Goal: Check status: Check status

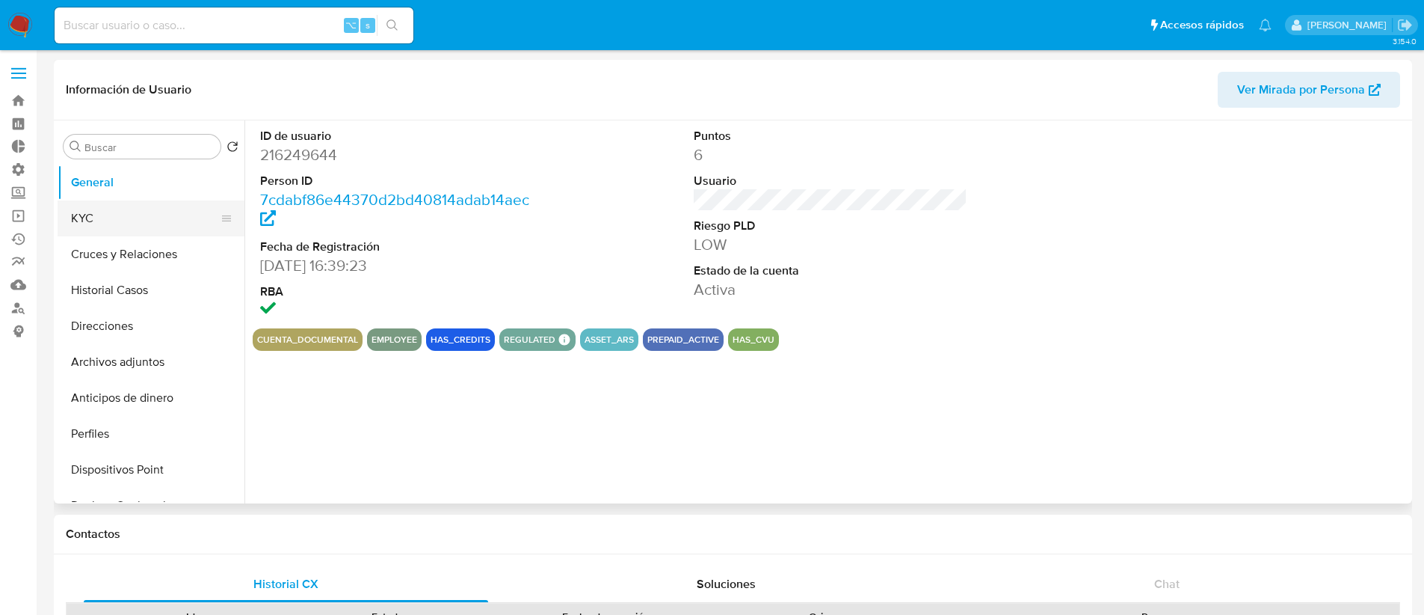
select select "10"
click at [150, 212] on button "KYC" at bounding box center [145, 218] width 175 height 36
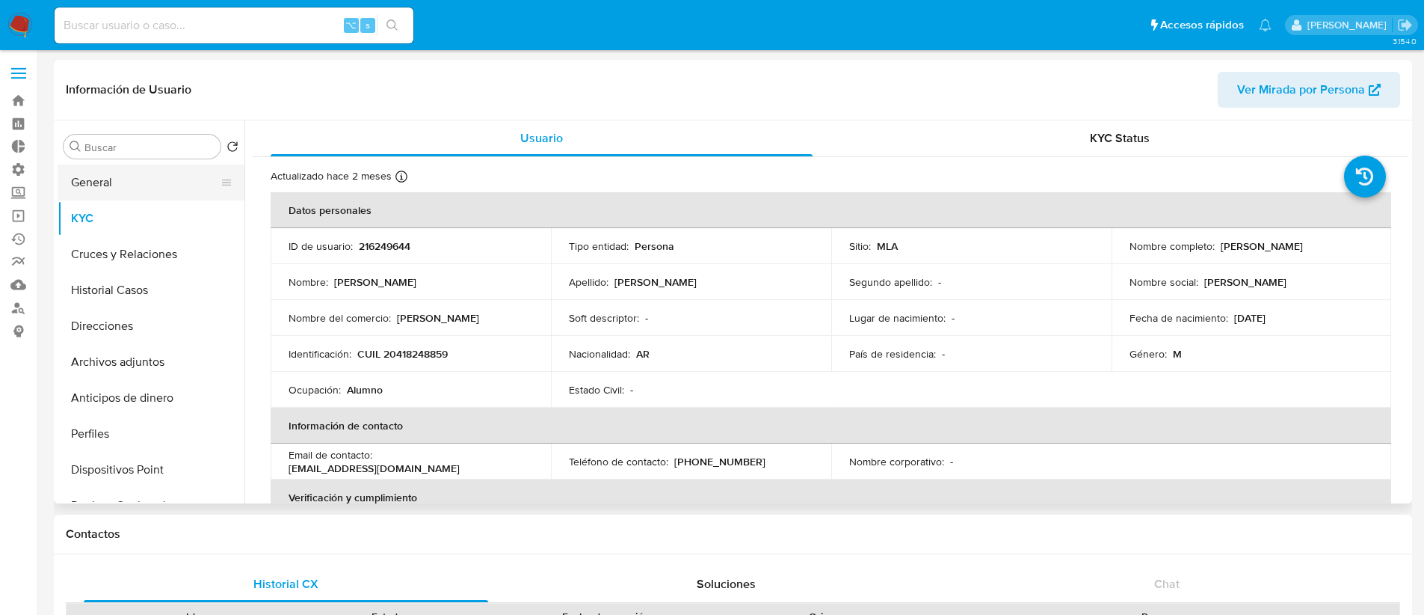
click at [167, 176] on button "General" at bounding box center [145, 182] width 175 height 36
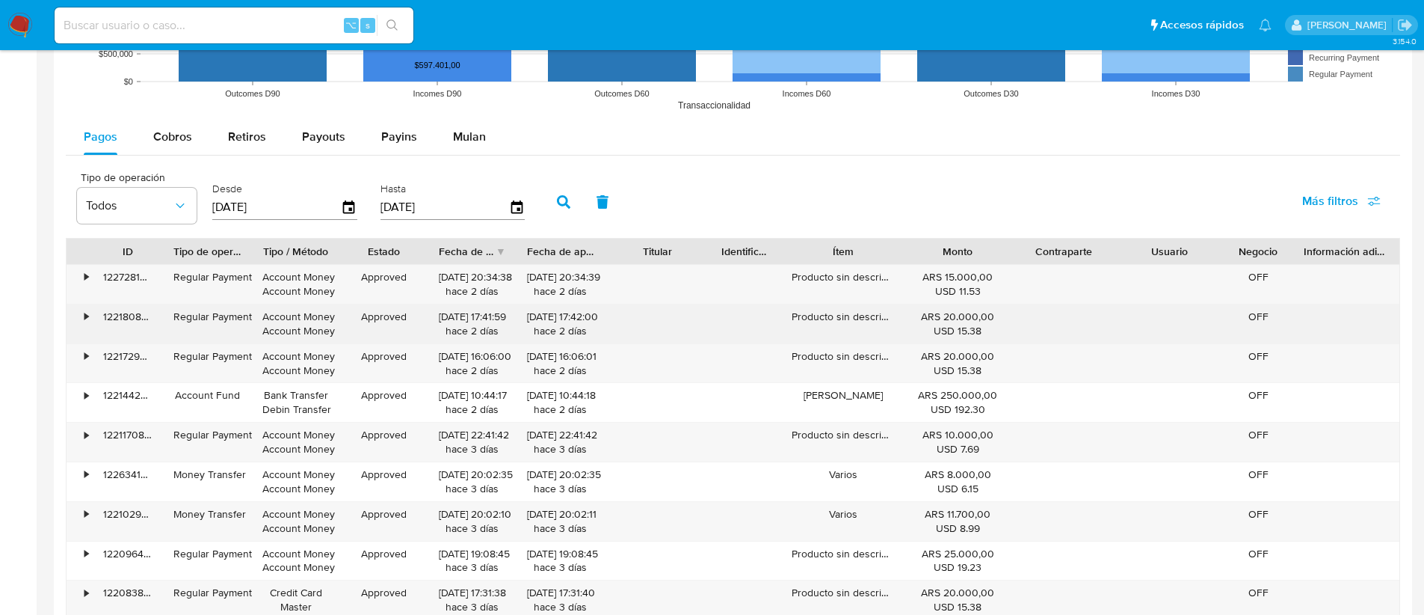
scroll to position [1224, 0]
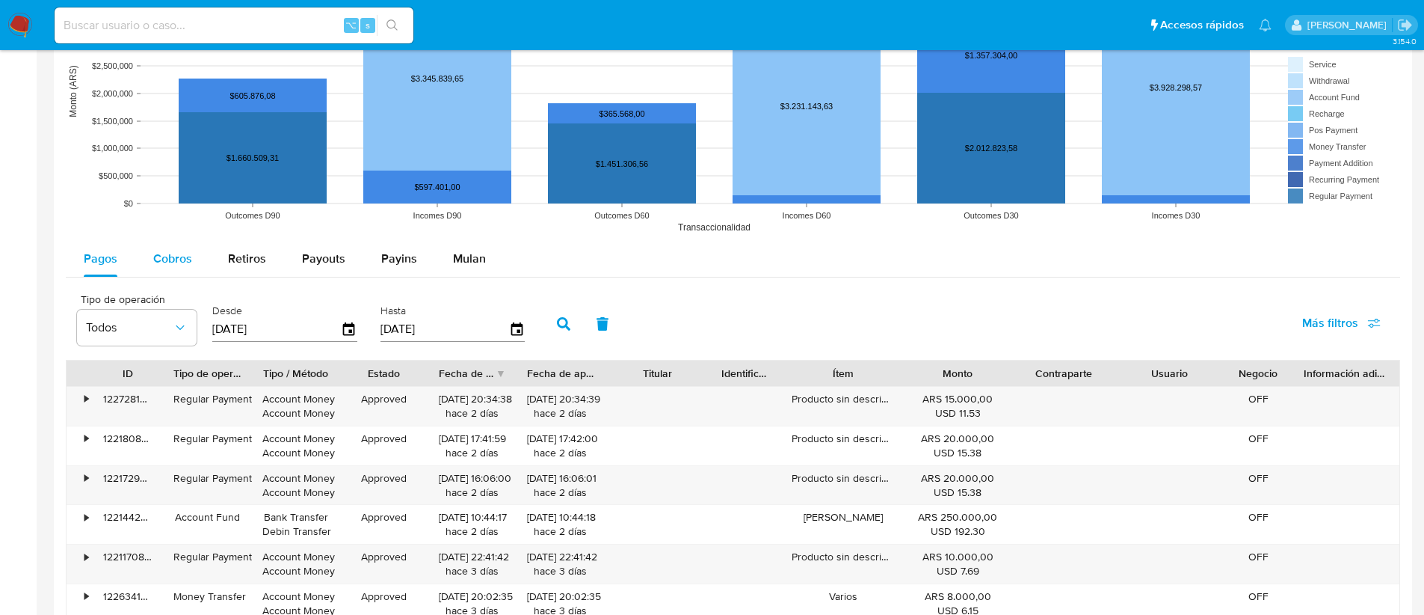
click at [175, 250] on span "Cobros" at bounding box center [172, 258] width 39 height 17
select select "10"
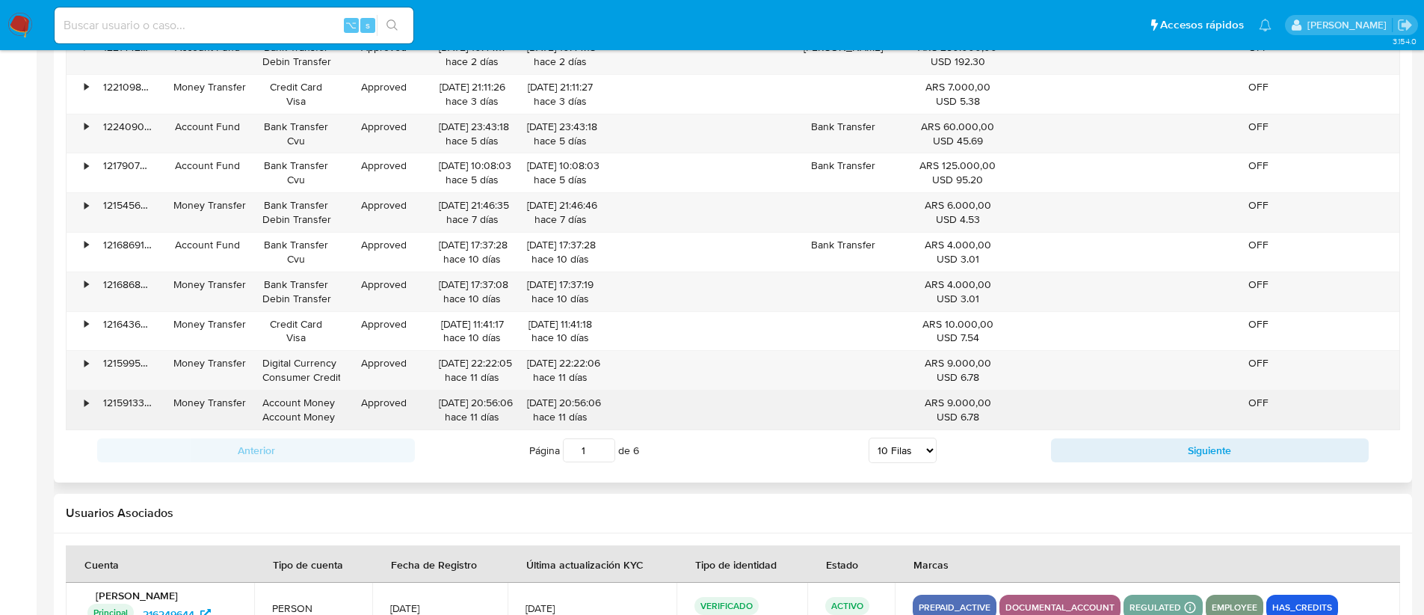
scroll to position [1178, 0]
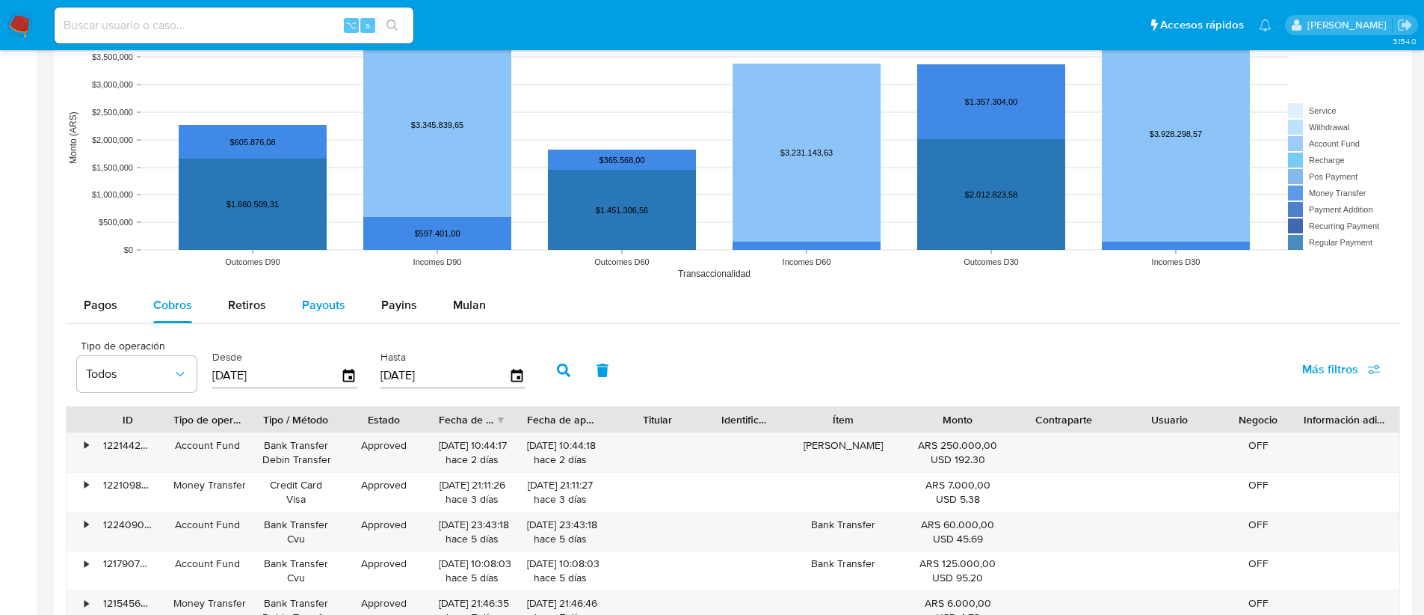
click at [293, 306] on button "Payouts" at bounding box center [323, 305] width 79 height 36
select select "10"
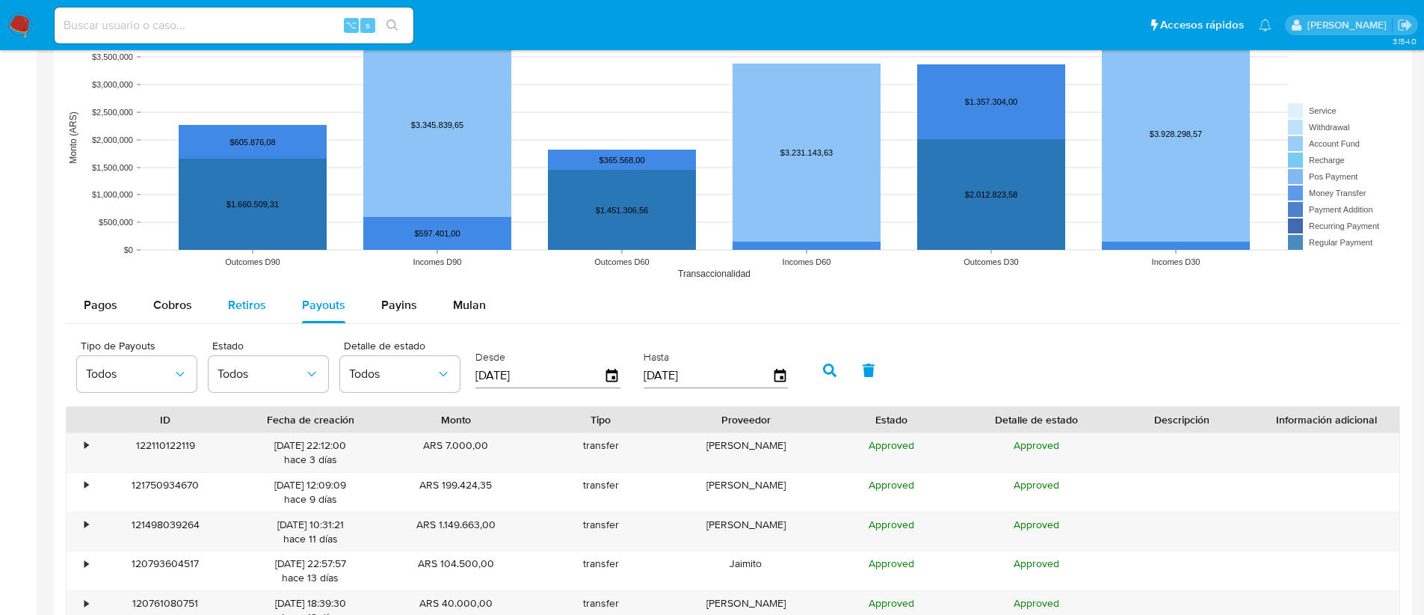
click at [251, 301] on span "Retiros" at bounding box center [247, 304] width 38 height 17
select select "10"
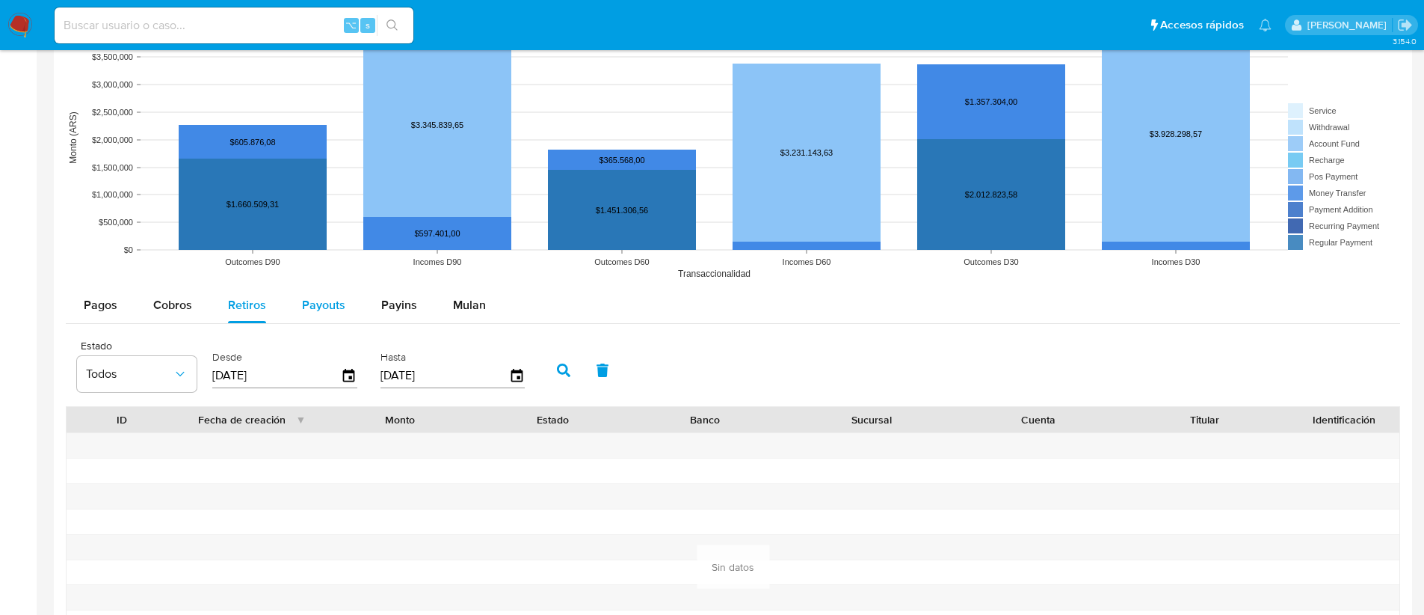
click at [338, 304] on span "Payouts" at bounding box center [323, 304] width 43 height 17
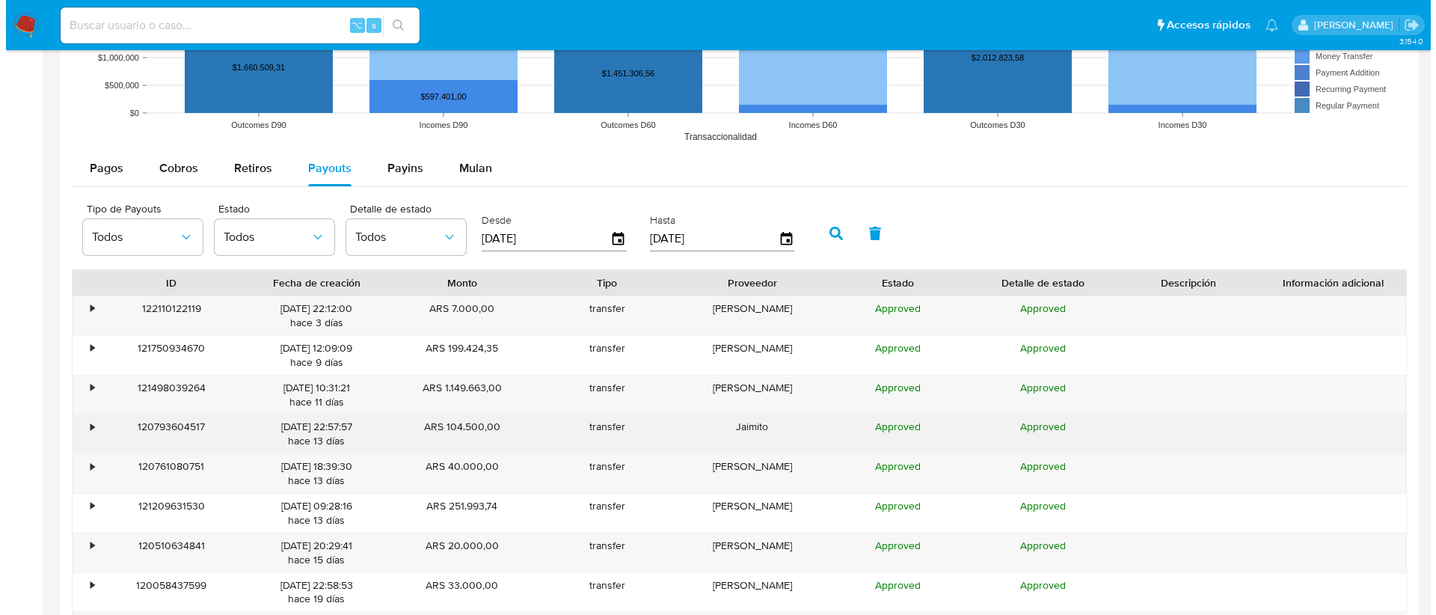
scroll to position [1333, 0]
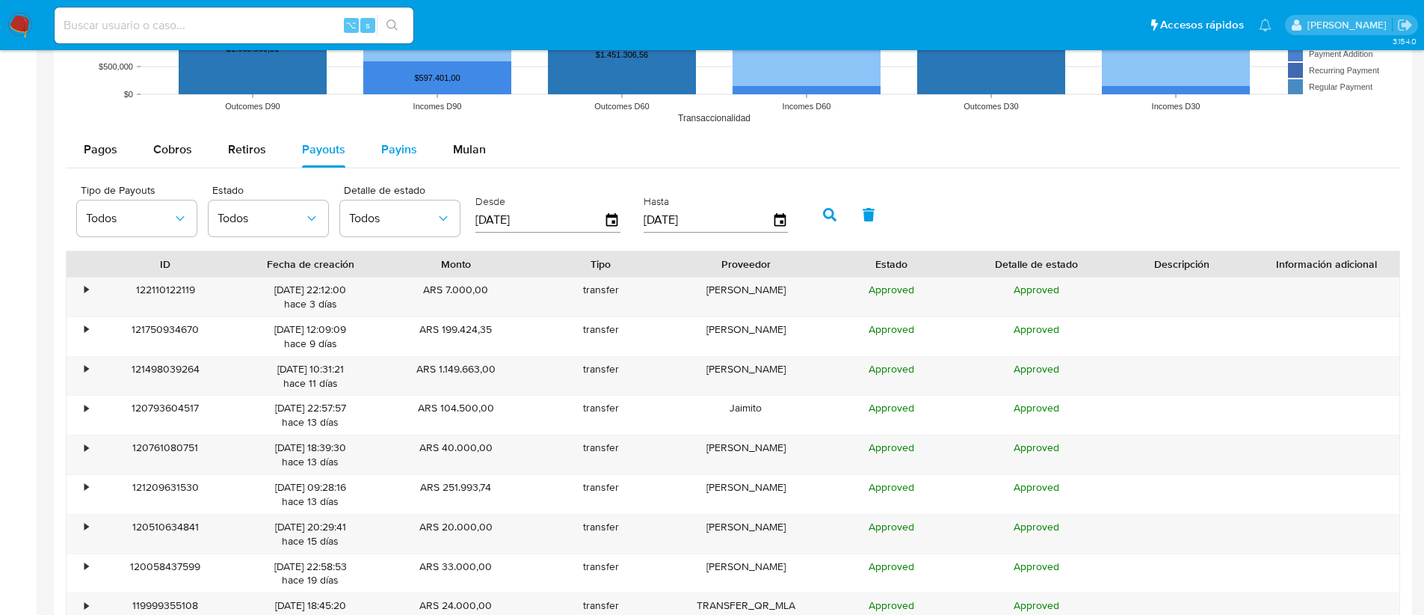
click at [390, 159] on div "Payins" at bounding box center [399, 150] width 36 height 36
select select "10"
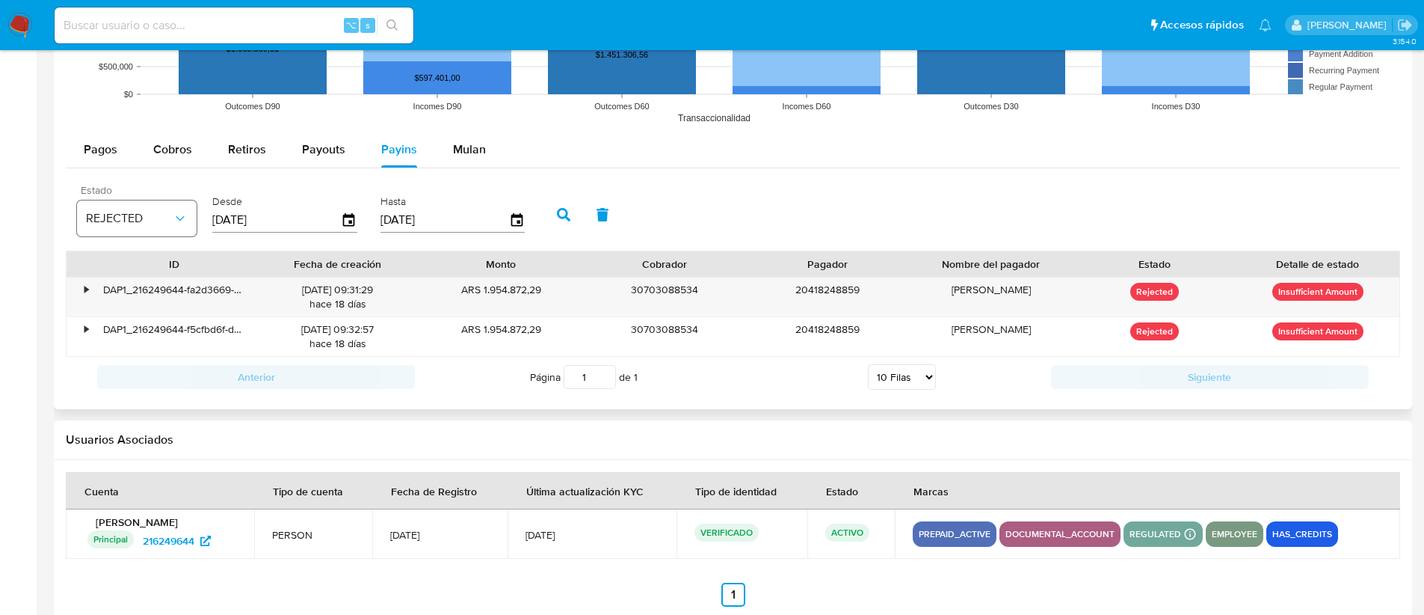
click at [171, 219] on span "REJECTED" at bounding box center [129, 218] width 87 height 15
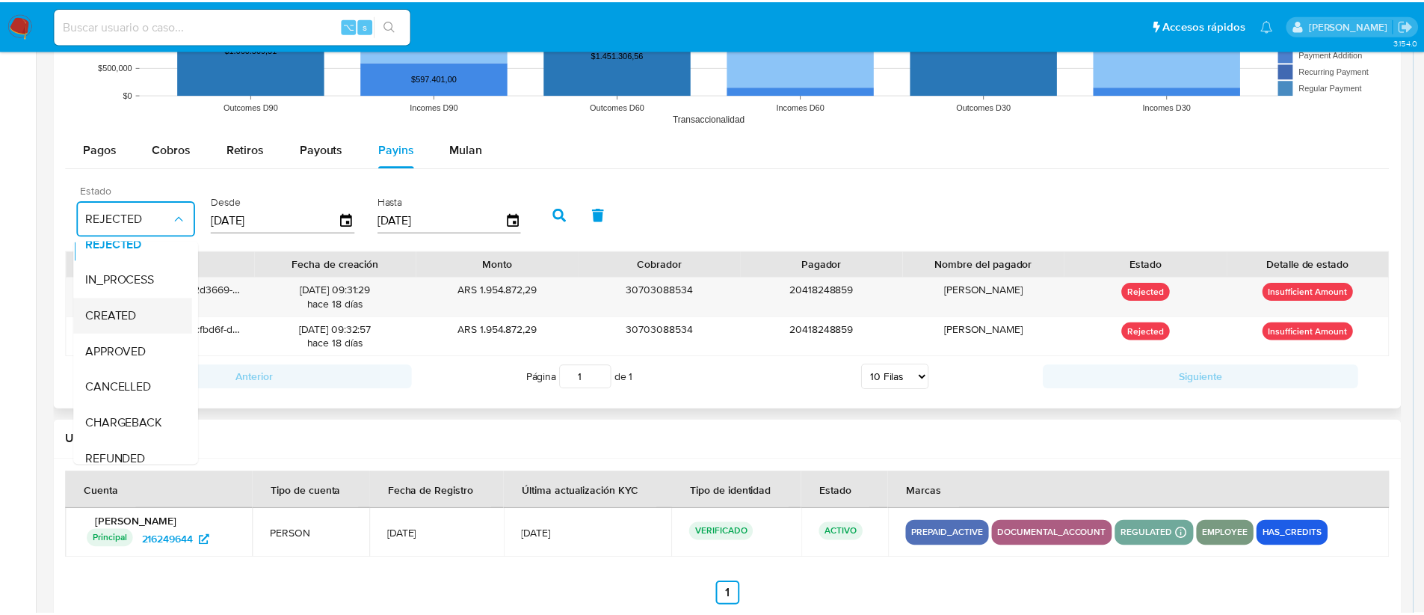
scroll to position [29, 0]
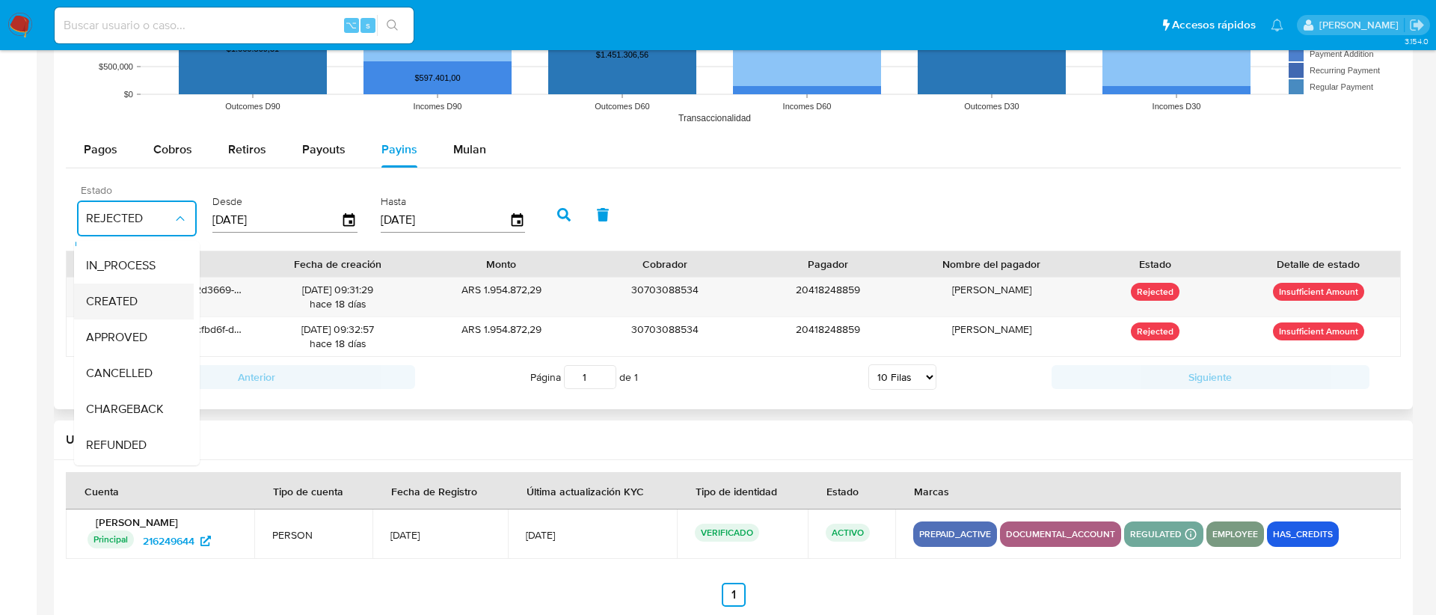
click at [142, 340] on span "APPROVED" at bounding box center [116, 337] width 61 height 15
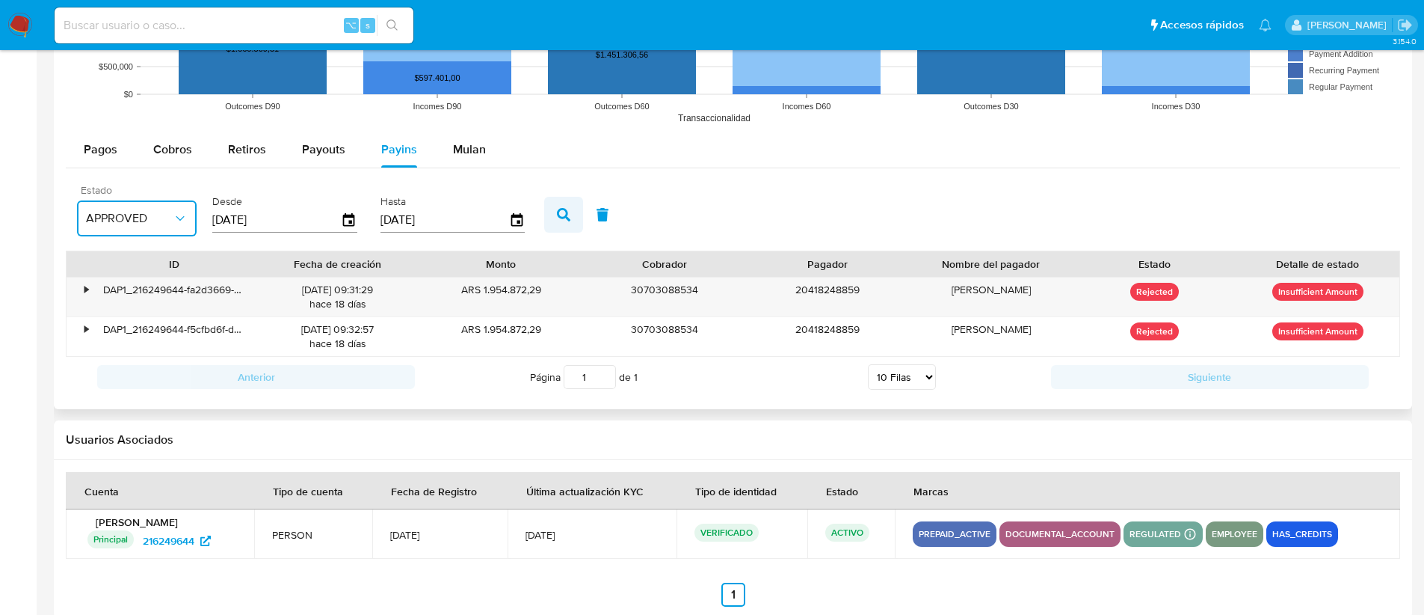
click at [559, 212] on icon "button" at bounding box center [563, 214] width 13 height 13
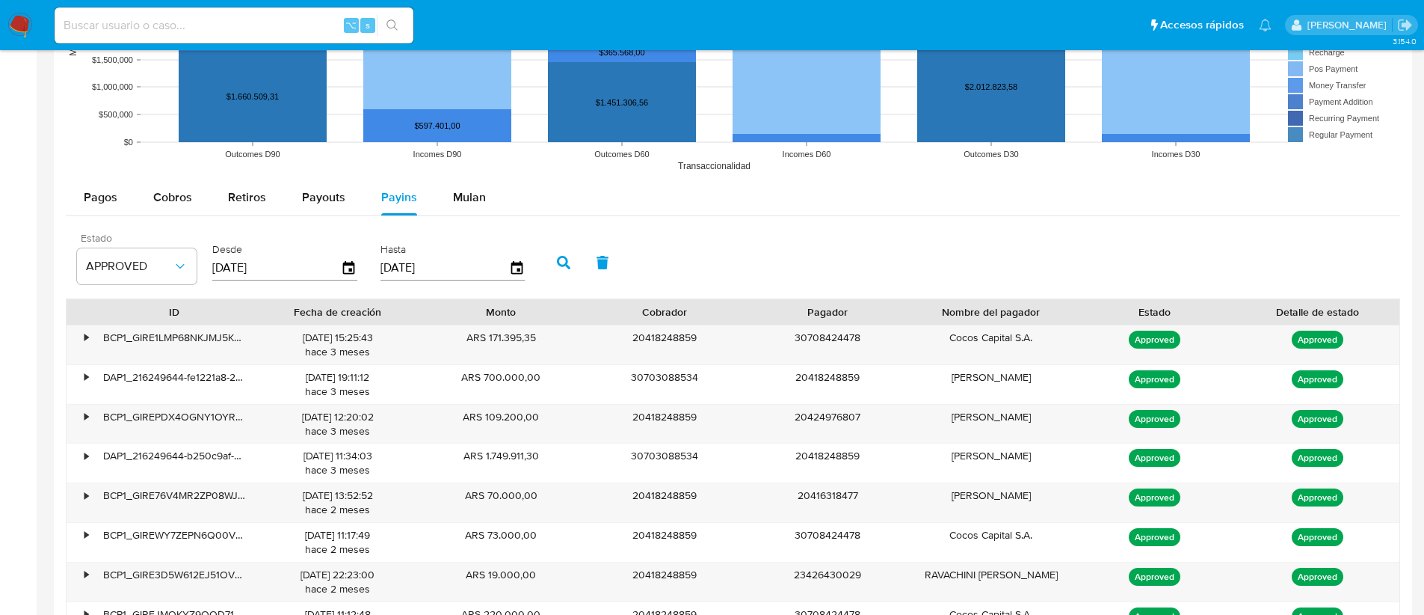
scroll to position [1174, 0]
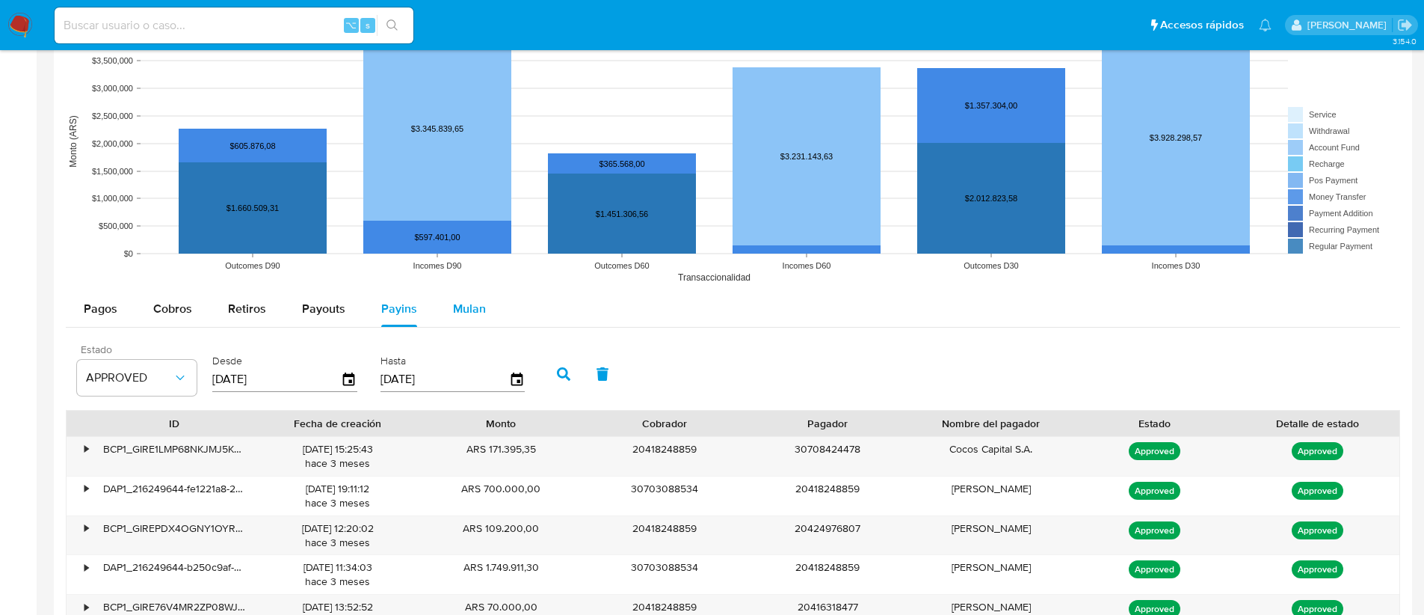
click at [463, 304] on span "Mulan" at bounding box center [469, 308] width 33 height 17
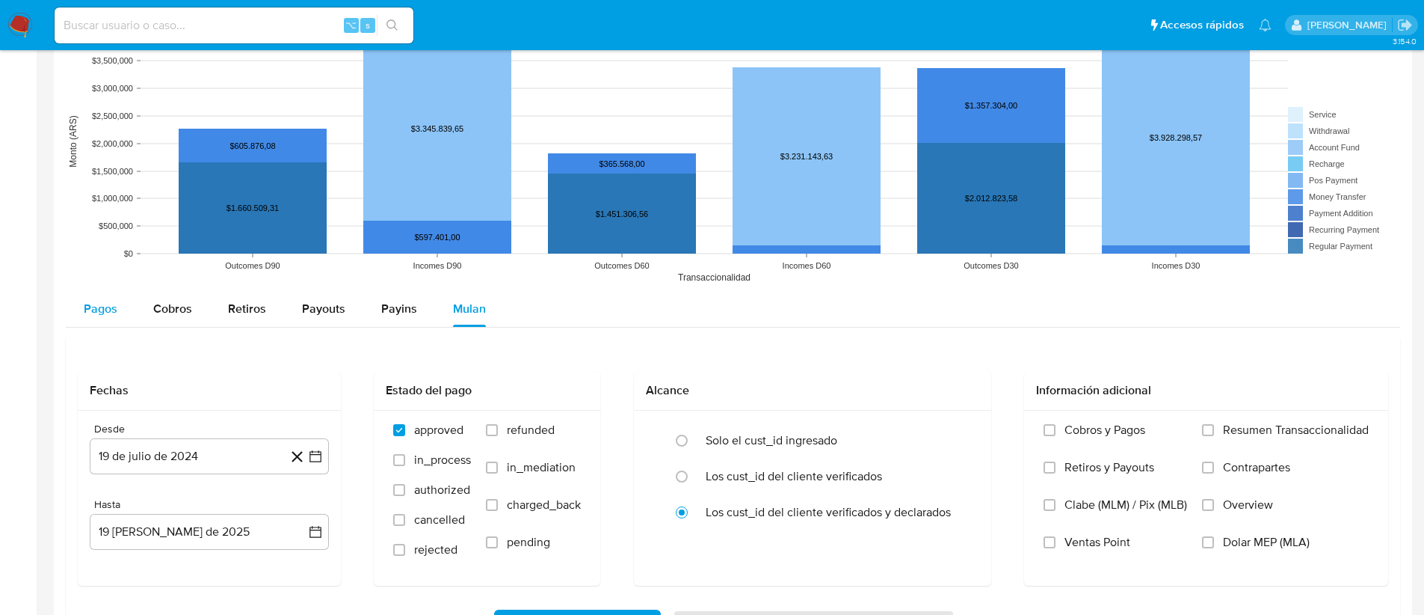
click at [109, 304] on span "Pagos" at bounding box center [101, 308] width 34 height 17
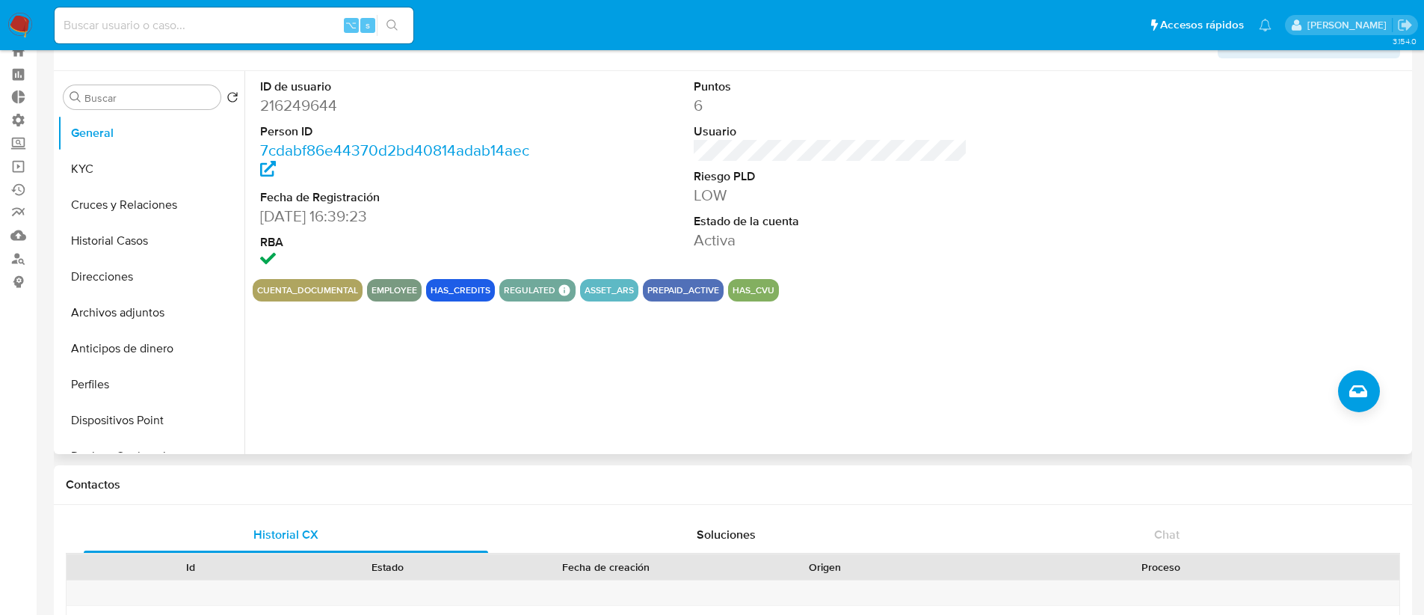
scroll to position [0, 0]
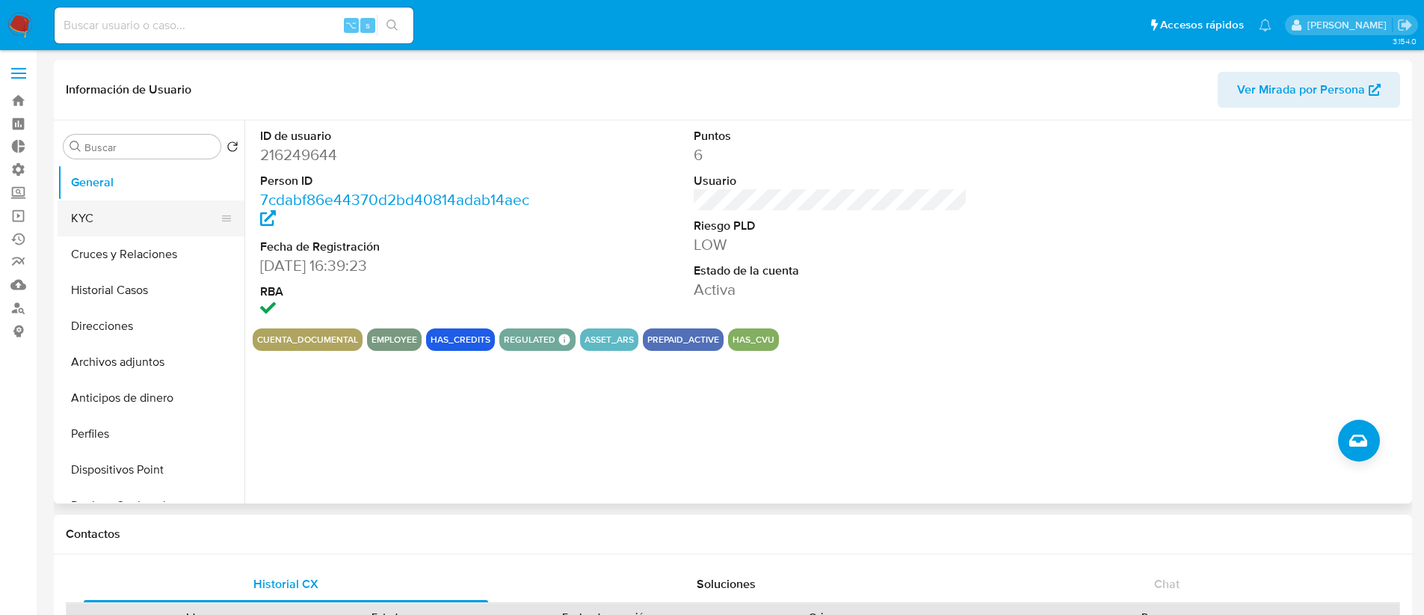
click at [139, 202] on button "KYC" at bounding box center [145, 218] width 175 height 36
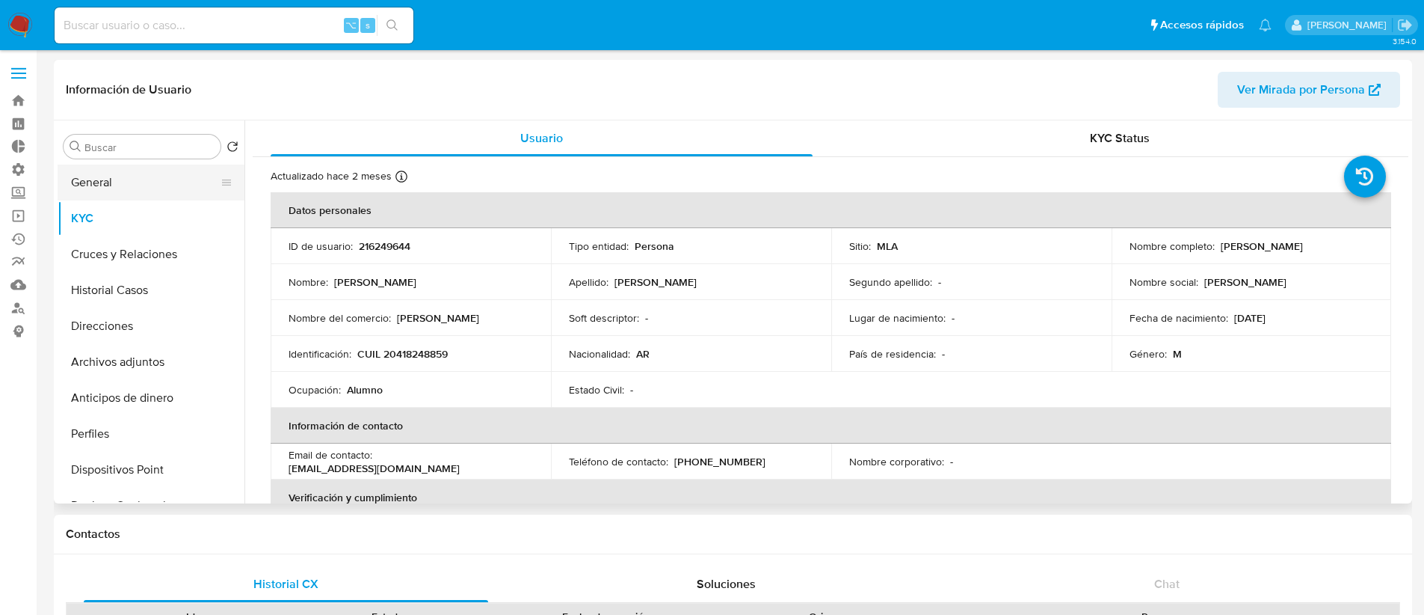
click at [138, 183] on button "General" at bounding box center [145, 182] width 175 height 36
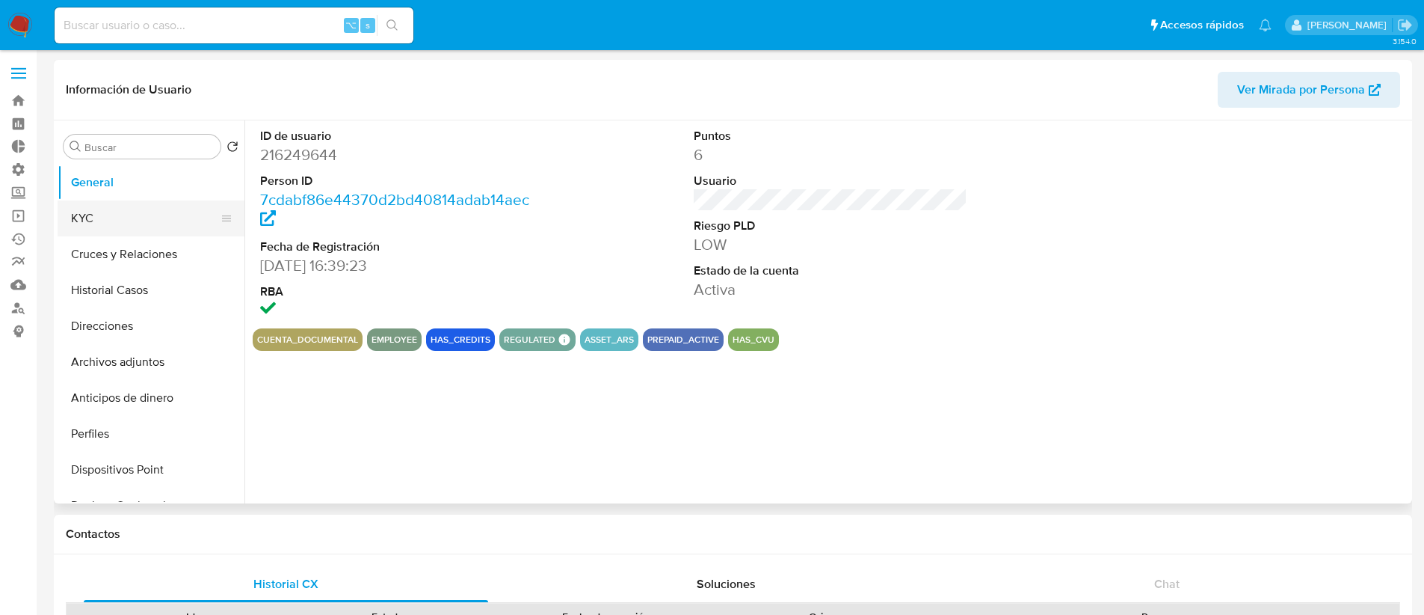
click at [162, 218] on button "KYC" at bounding box center [145, 218] width 175 height 36
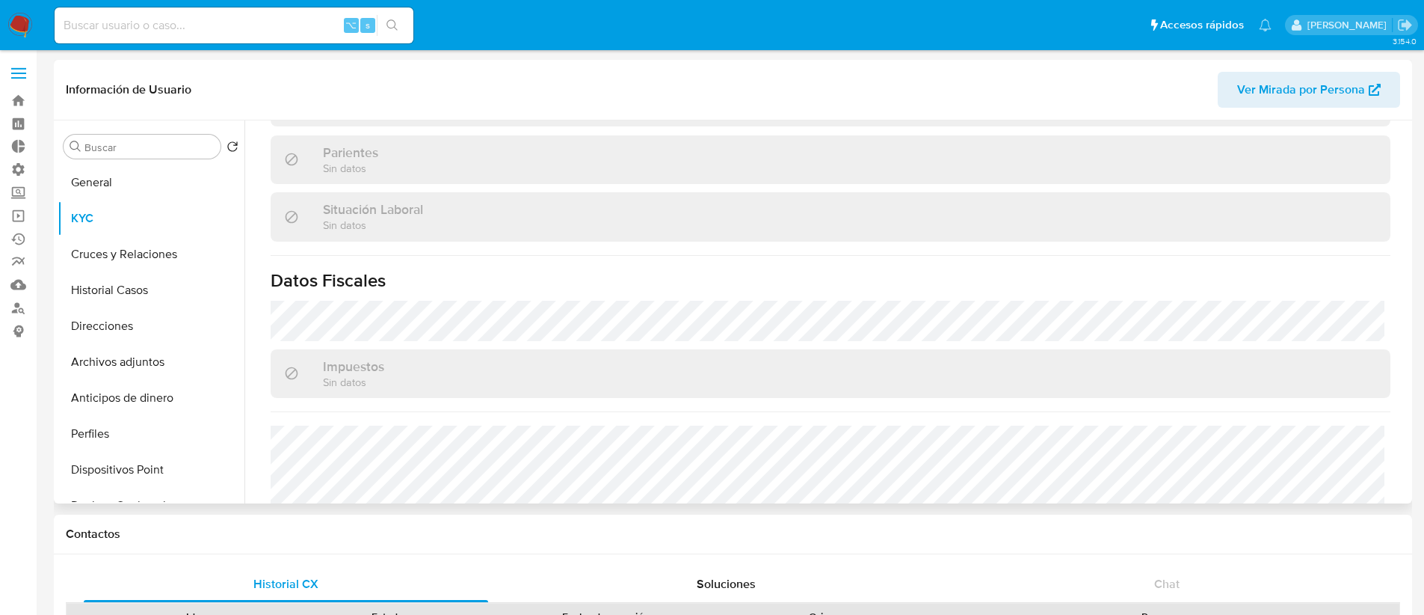
scroll to position [507, 0]
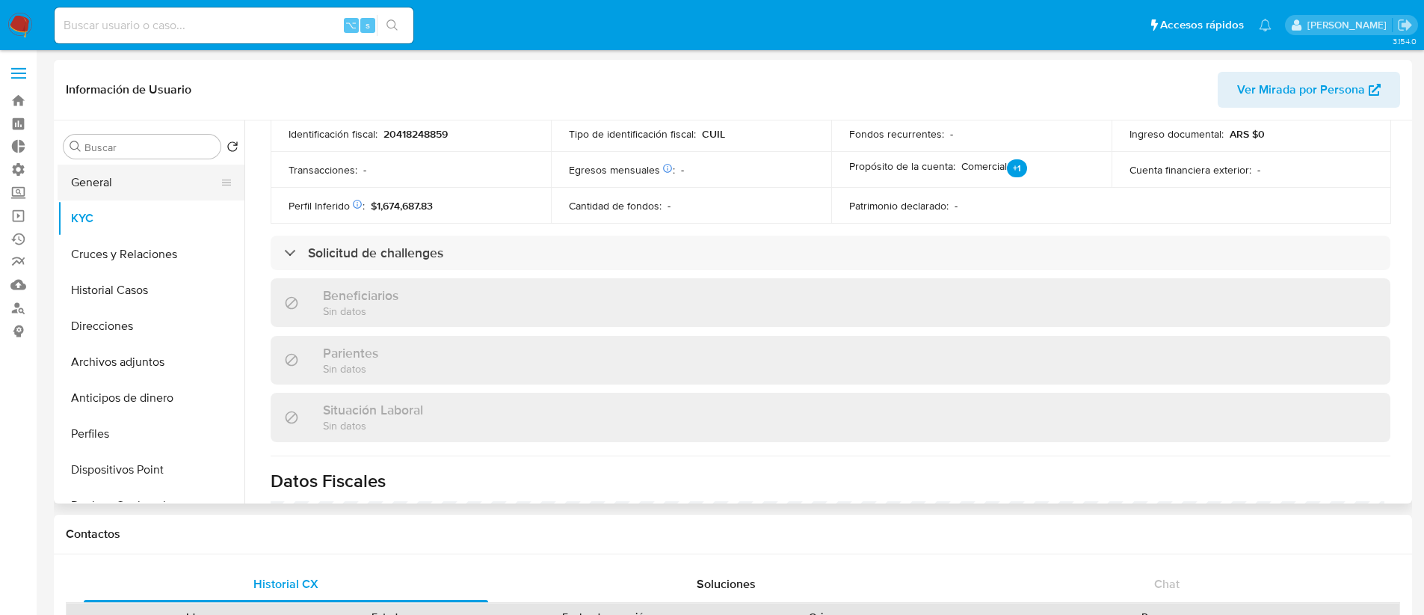
click at [156, 190] on button "General" at bounding box center [145, 182] width 175 height 36
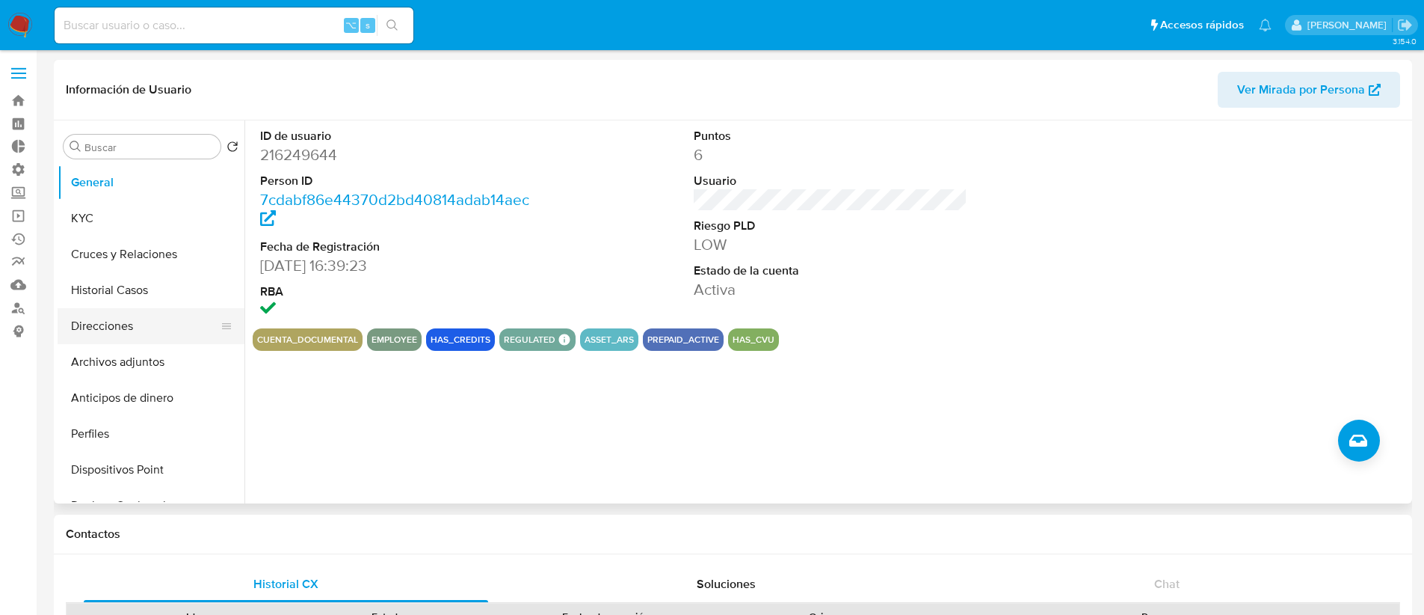
click at [129, 325] on button "Direcciones" at bounding box center [145, 326] width 175 height 36
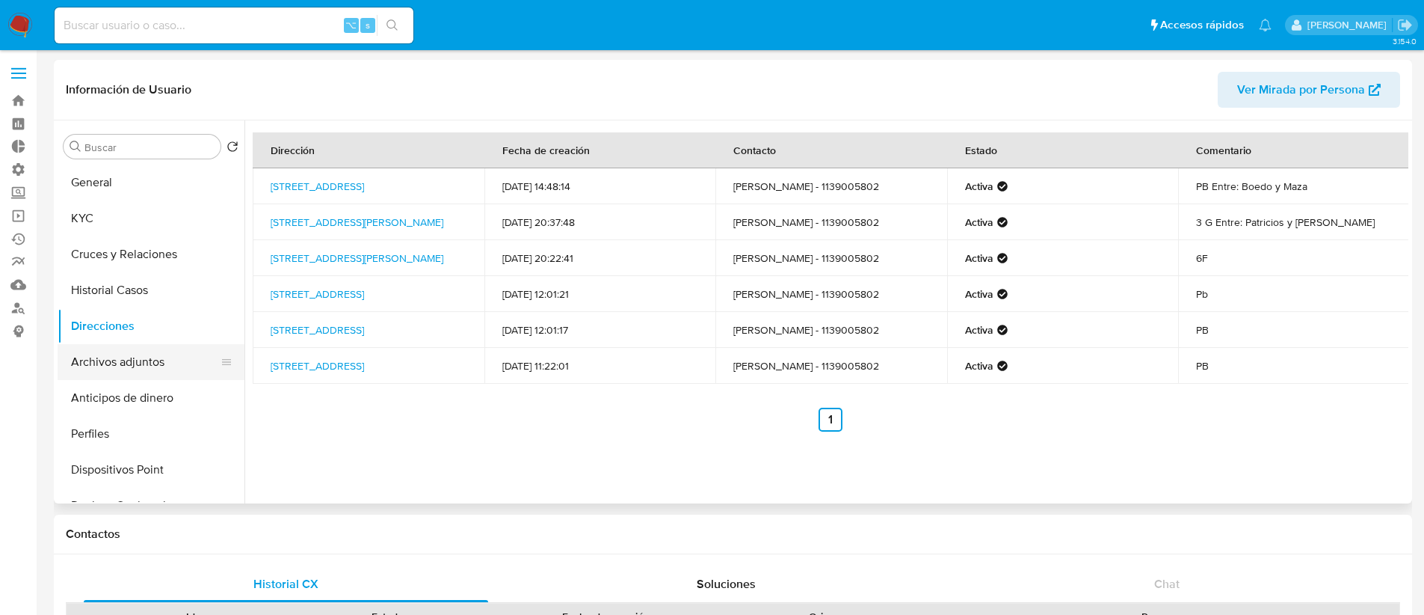
click at [145, 363] on button "Archivos adjuntos" at bounding box center [145, 362] width 175 height 36
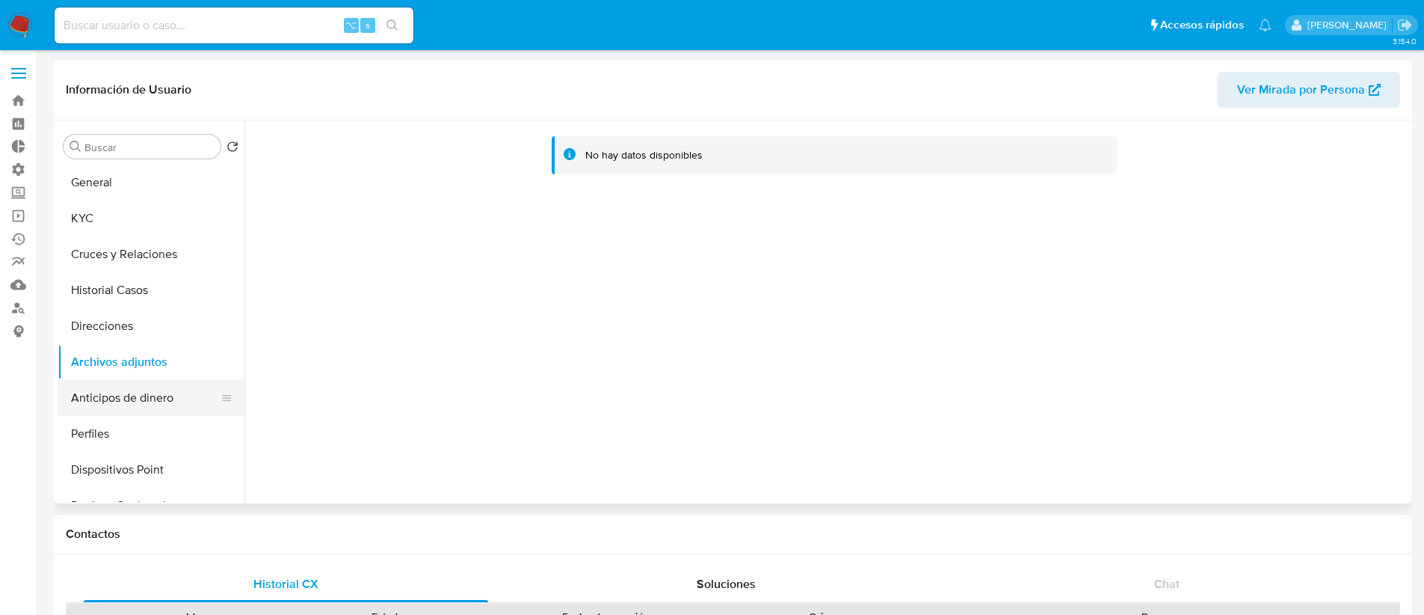
click at [191, 385] on button "Anticipos de dinero" at bounding box center [145, 398] width 175 height 36
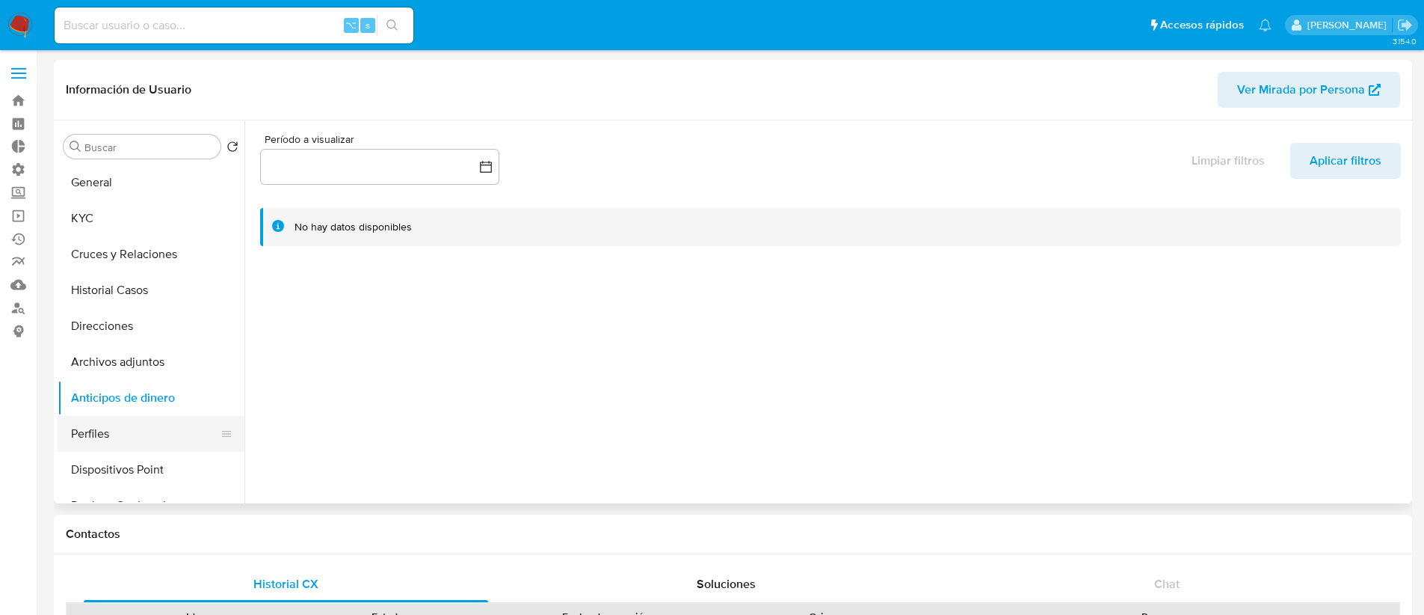
click at [150, 434] on button "Perfiles" at bounding box center [145, 434] width 175 height 36
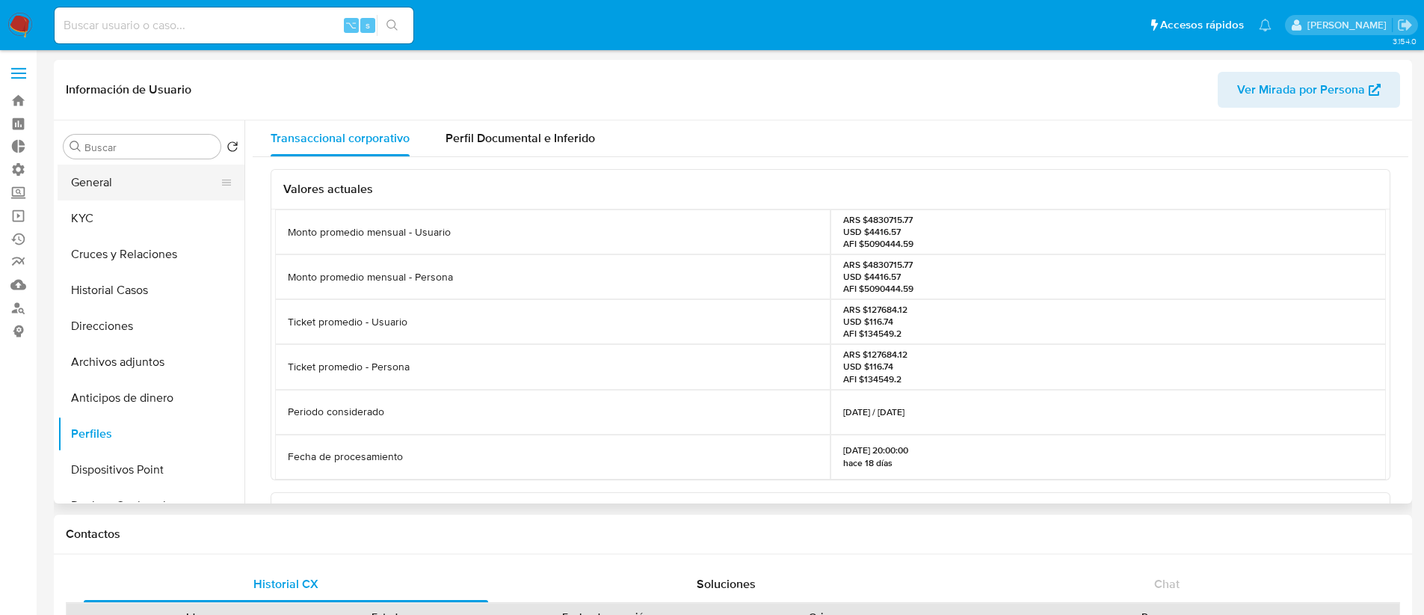
click at [108, 188] on button "General" at bounding box center [145, 182] width 175 height 36
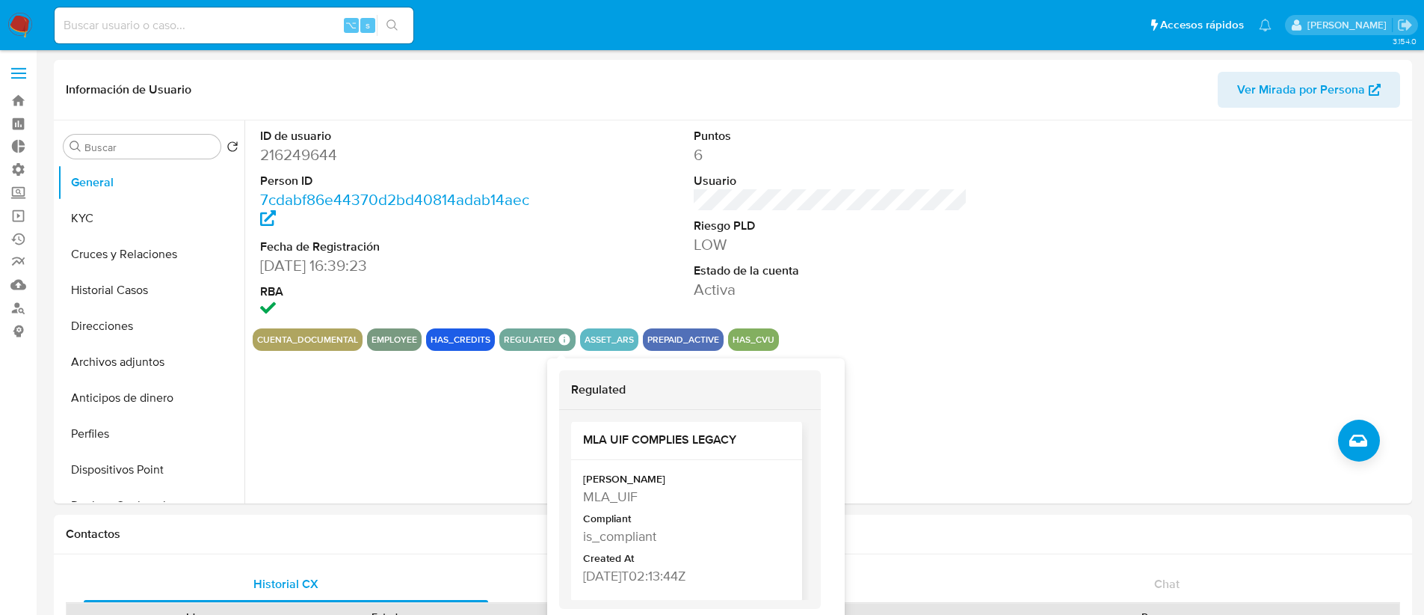
scroll to position [13, 0]
